Goal: Complete application form: Complete application form

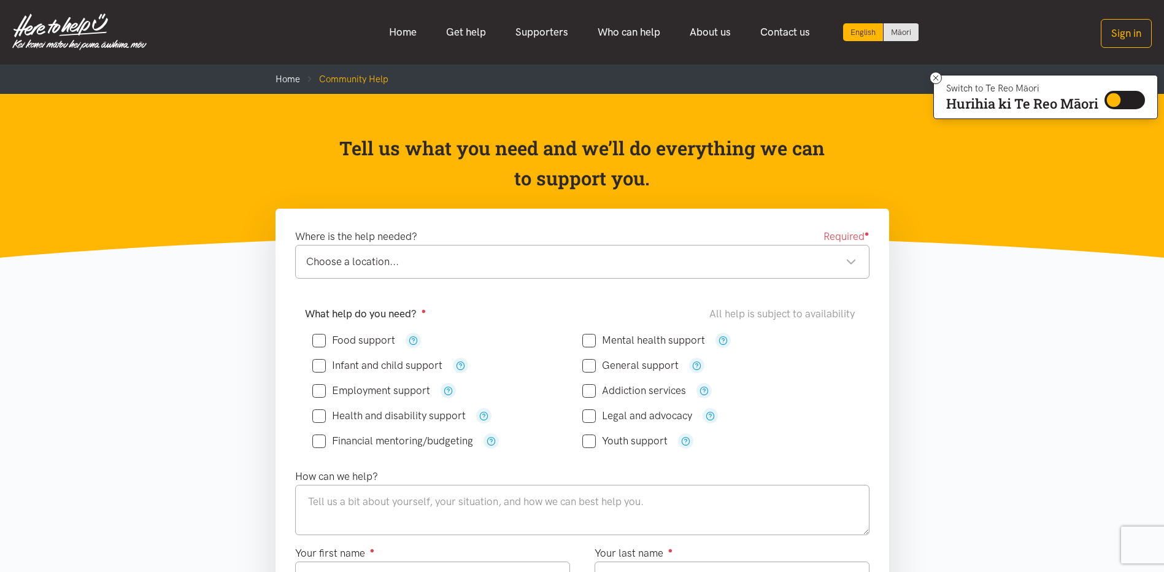
click at [851, 264] on div "Choose a location..." at bounding box center [581, 261] width 551 height 17
click at [322, 339] on input "Food support" at bounding box center [353, 340] width 83 height 10
checkbox input "true"
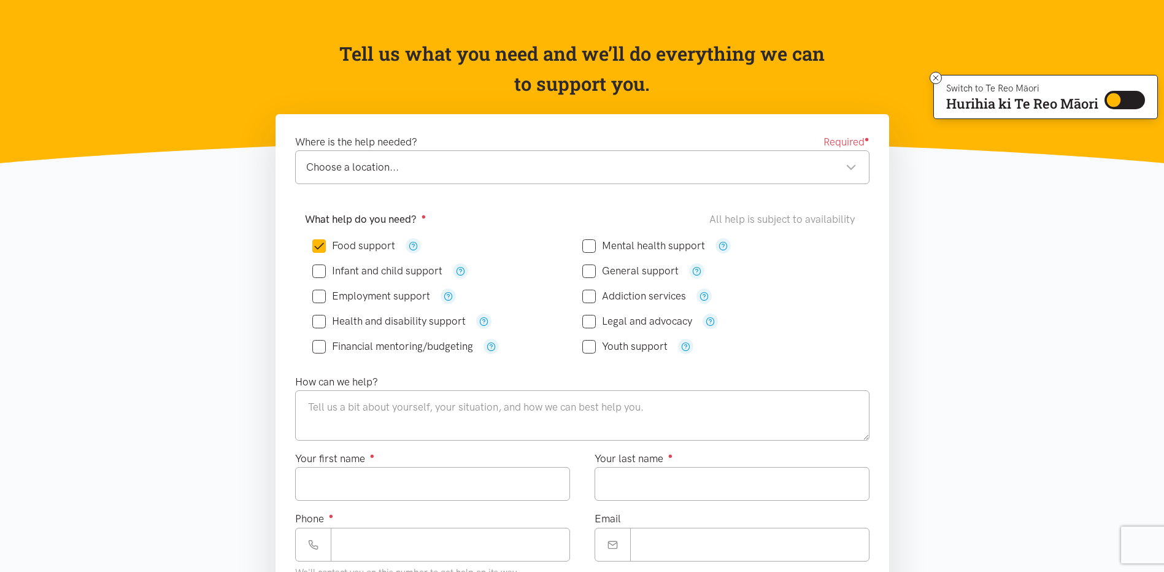
scroll to position [123, 0]
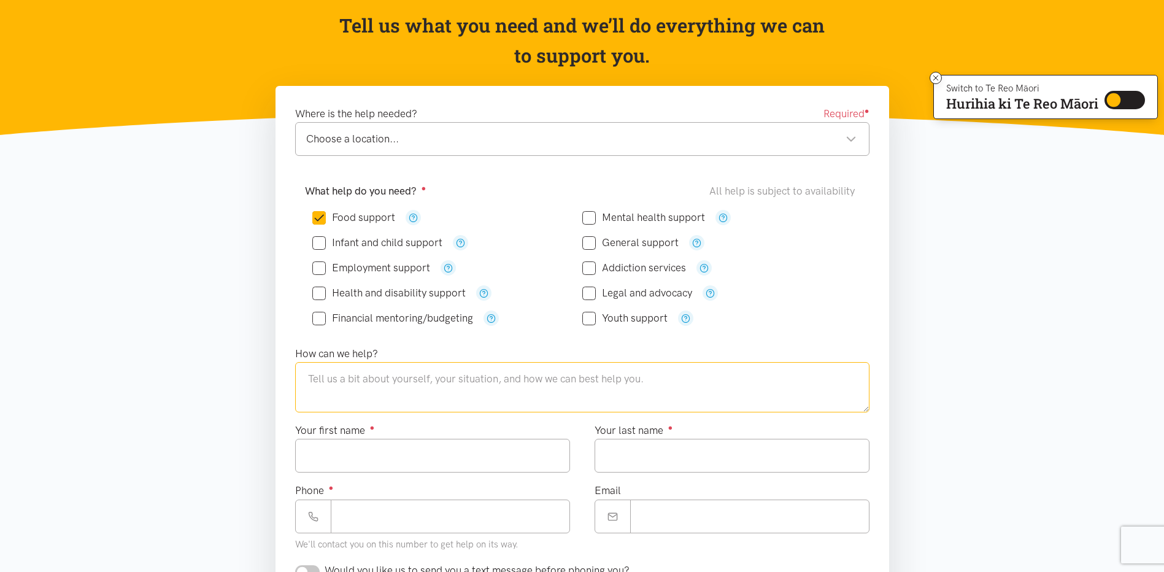
click at [334, 384] on textarea at bounding box center [582, 387] width 575 height 50
type textarea "I have just moved to [GEOGRAPHIC_DATA] and I am in need of food assistance"
click at [341, 470] on input "Your first name ●" at bounding box center [432, 456] width 275 height 34
type input "***"
type input "******"
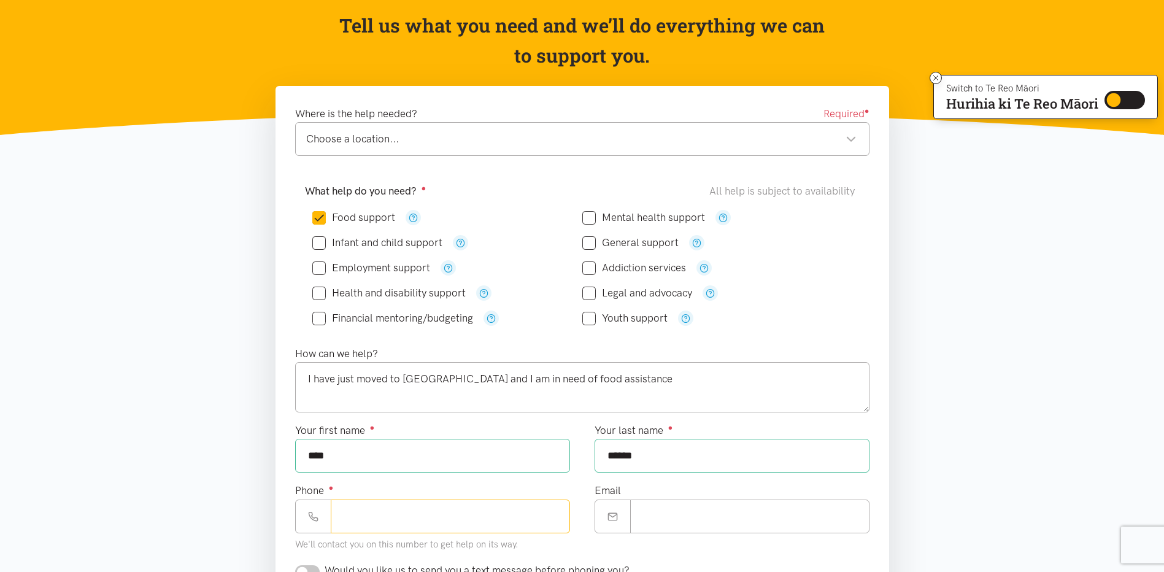
click at [359, 520] on input "Phone ●" at bounding box center [450, 517] width 239 height 34
type input "**********"
click at [675, 513] on input "Email" at bounding box center [749, 517] width 239 height 34
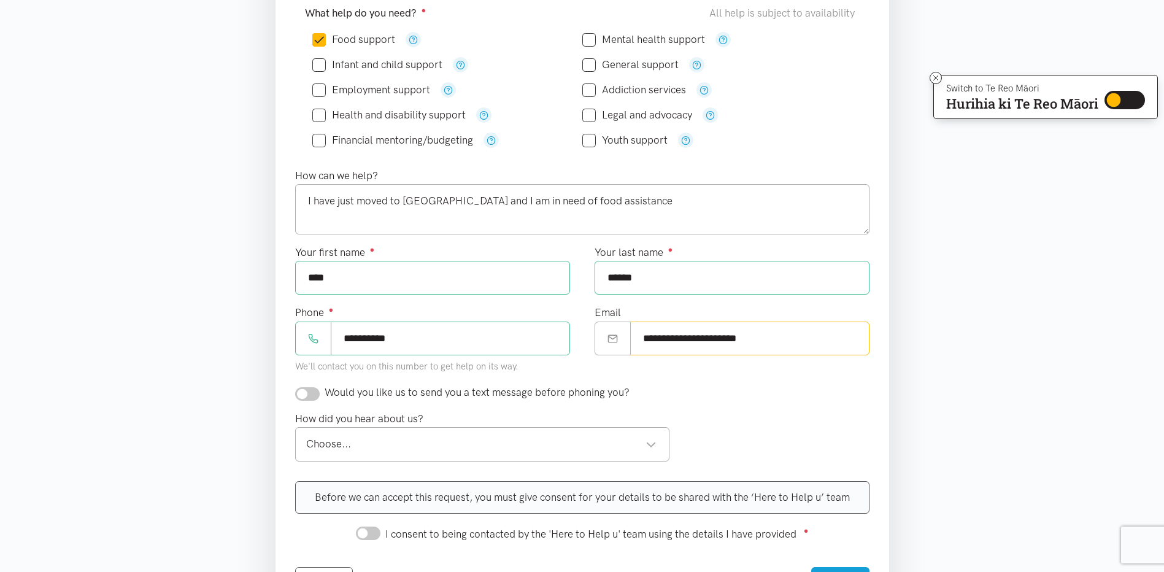
scroll to position [368, 0]
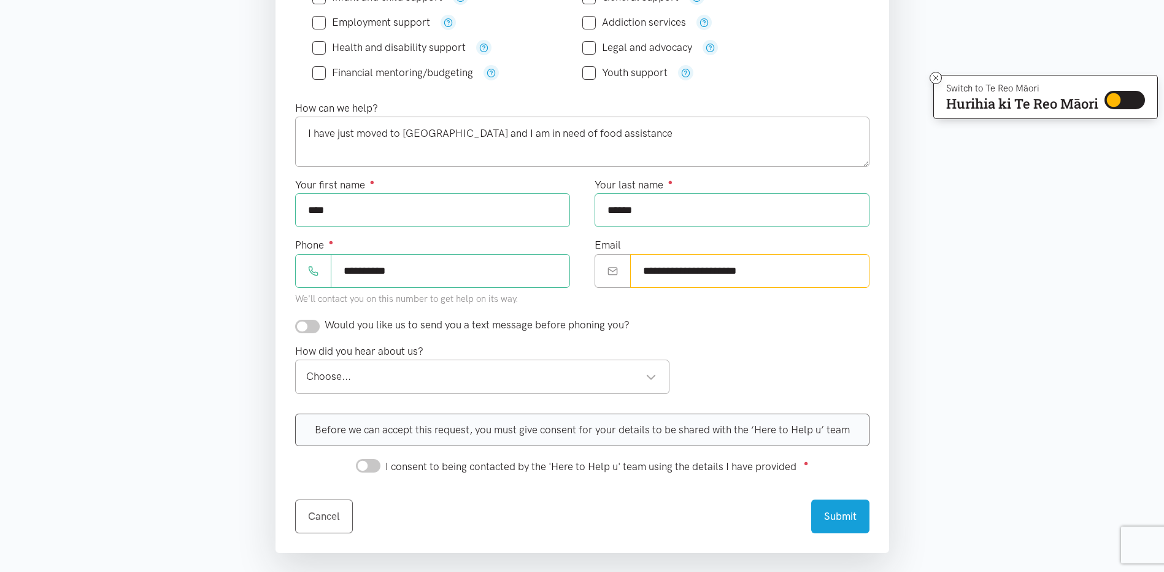
type input "**********"
click at [308, 329] on input "checkbox" at bounding box center [307, 327] width 25 height 14
checkbox input "true"
click at [652, 376] on div "Choose..." at bounding box center [481, 376] width 351 height 17
click at [376, 464] on input "I consent to being contacted by the 'Here to Help u' team using the details I h…" at bounding box center [368, 466] width 25 height 14
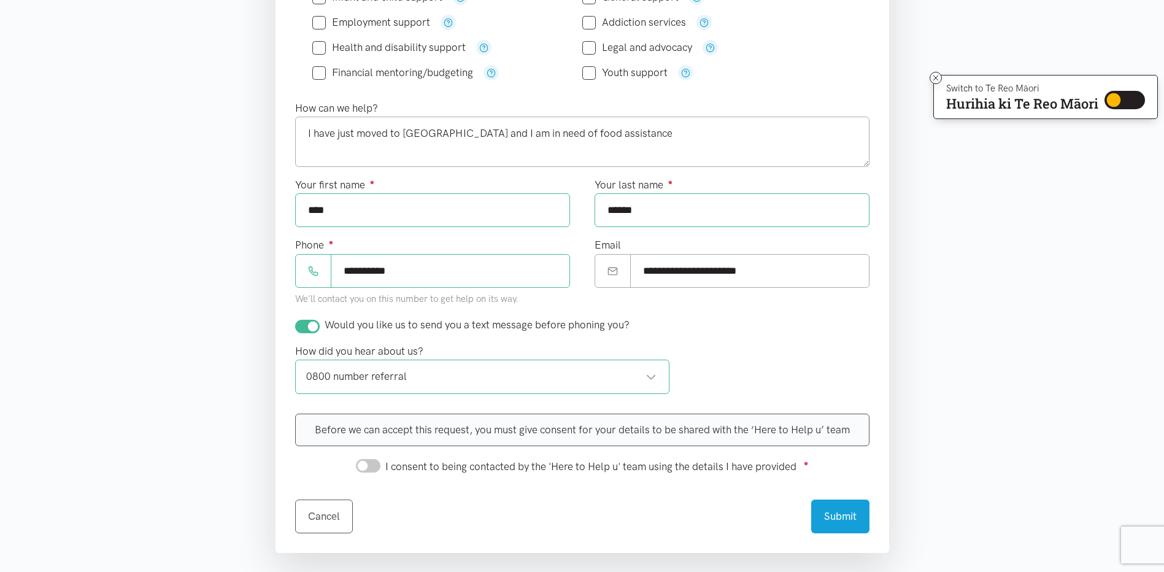
checkbox input "true"
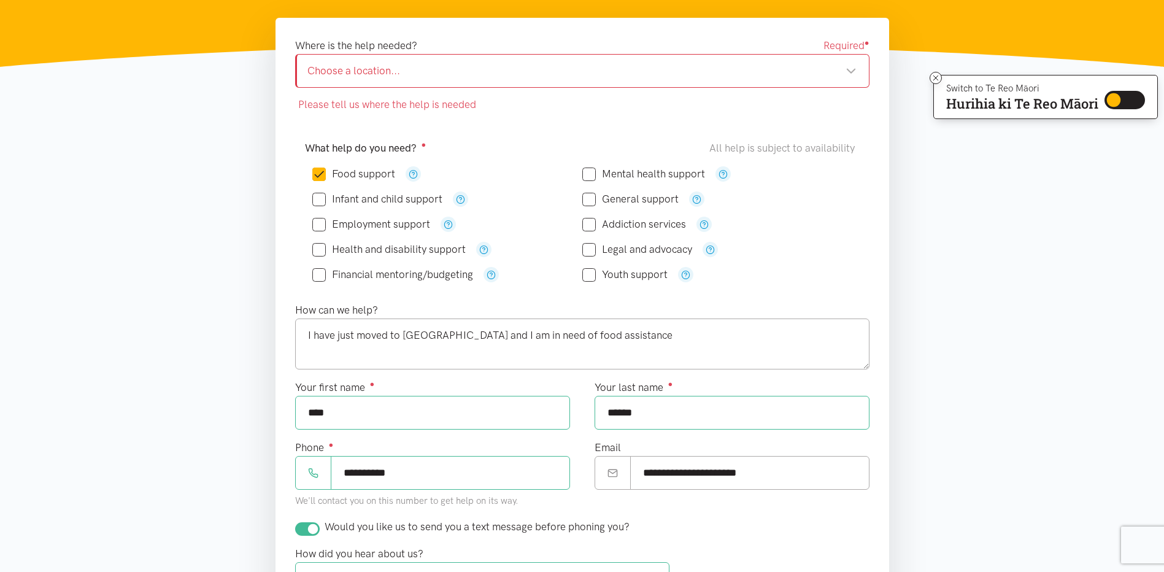
scroll to position [86, 0]
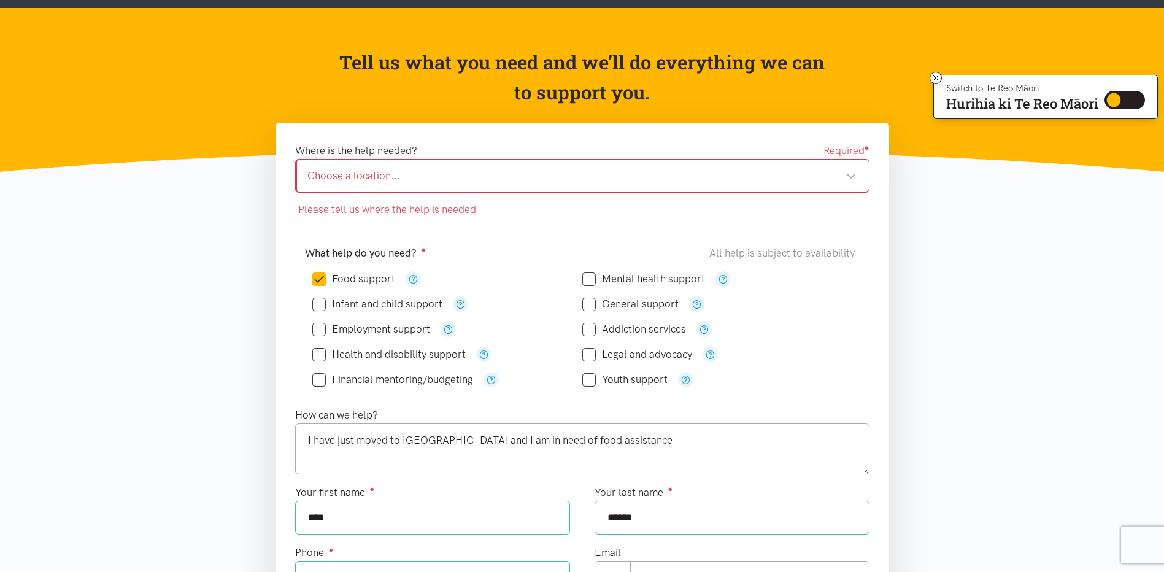
click at [849, 173] on div "Choose a location..." at bounding box center [582, 176] width 549 height 17
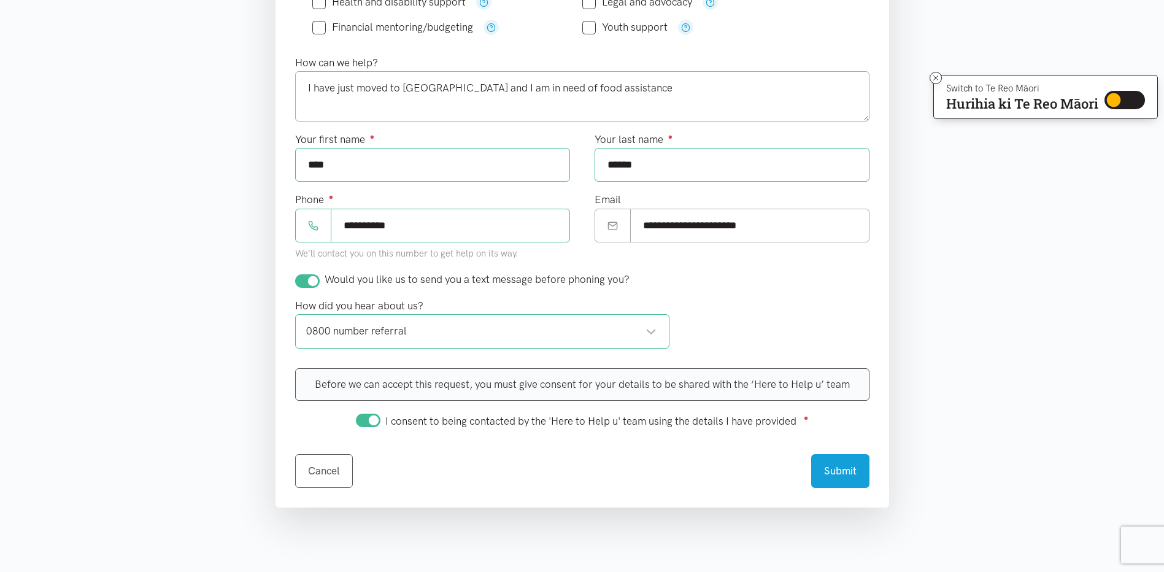
scroll to position [516, 0]
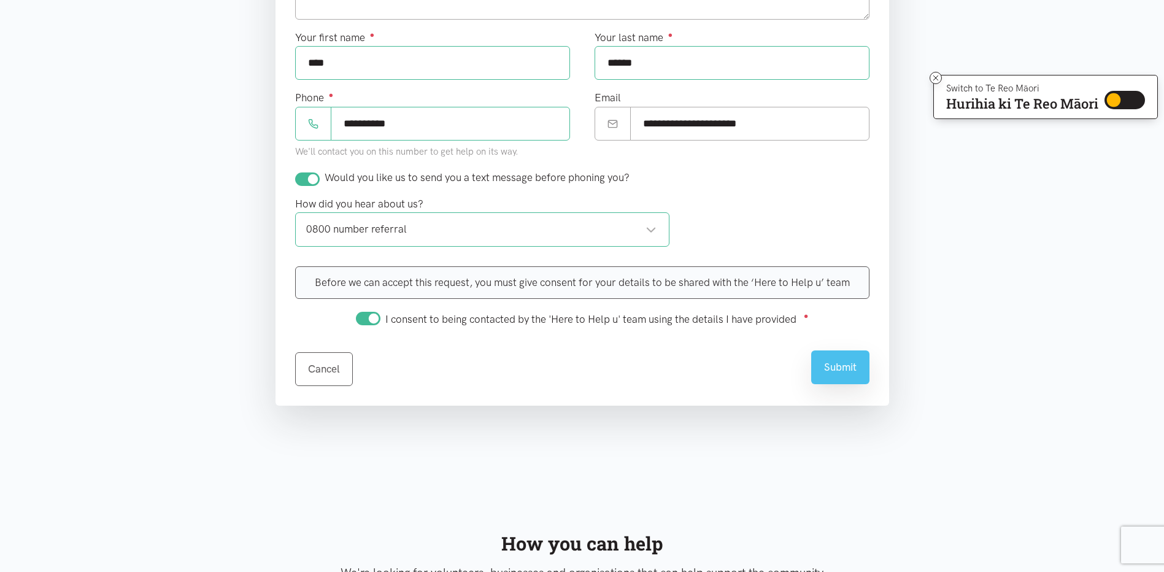
click at [860, 371] on button "Submit" at bounding box center [840, 367] width 58 height 34
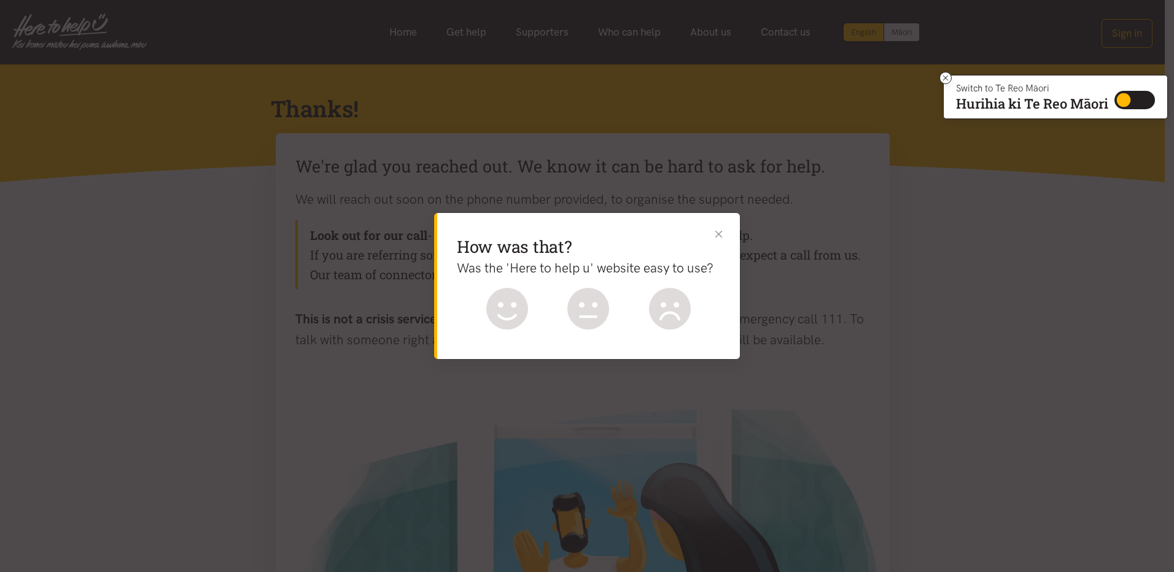
click at [719, 233] on button "Close" at bounding box center [718, 234] width 13 height 13
